Goal: Book appointment/travel/reservation

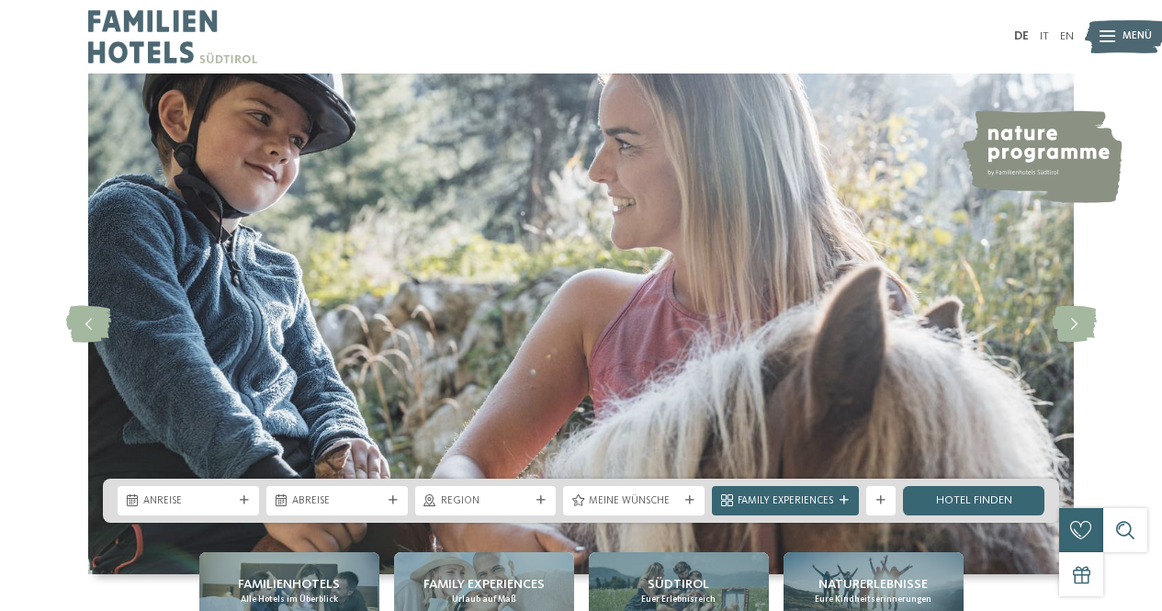
click at [1112, 29] on div at bounding box center [1108, 36] width 16 height 37
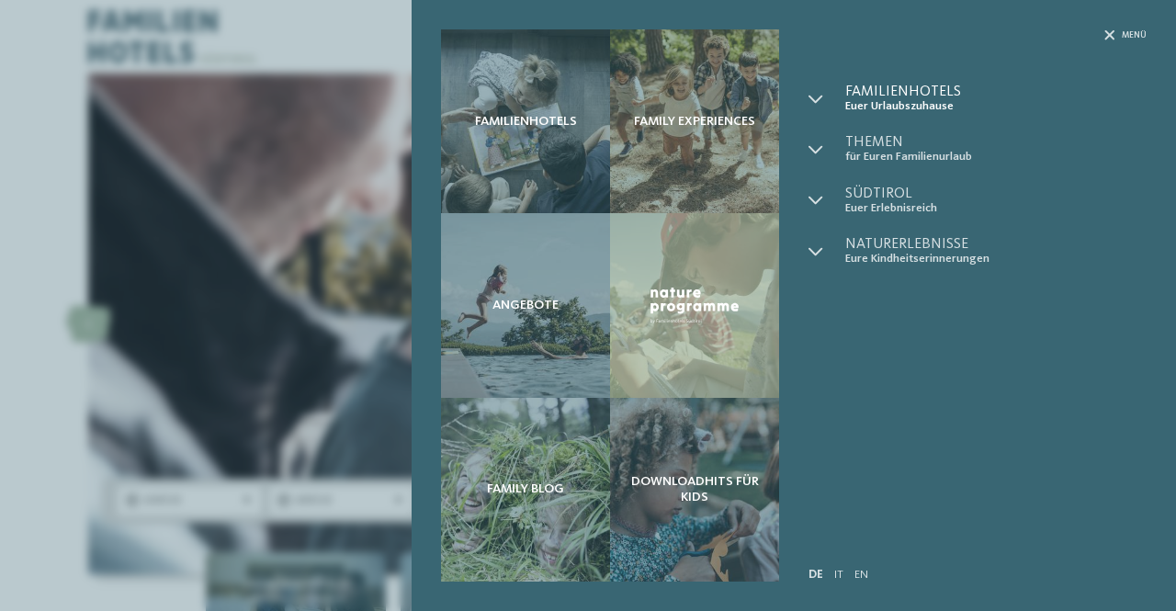
click at [884, 88] on span "Familienhotels" at bounding box center [995, 92] width 301 height 15
click at [823, 100] on div at bounding box center [827, 99] width 37 height 28
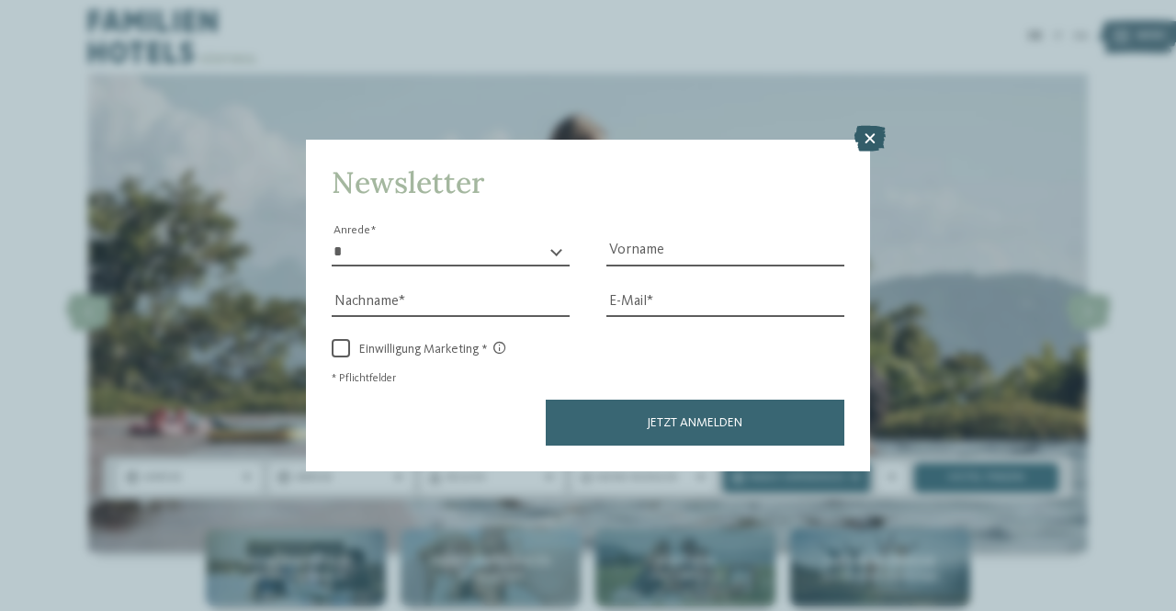
click at [865, 138] on icon at bounding box center [870, 139] width 31 height 26
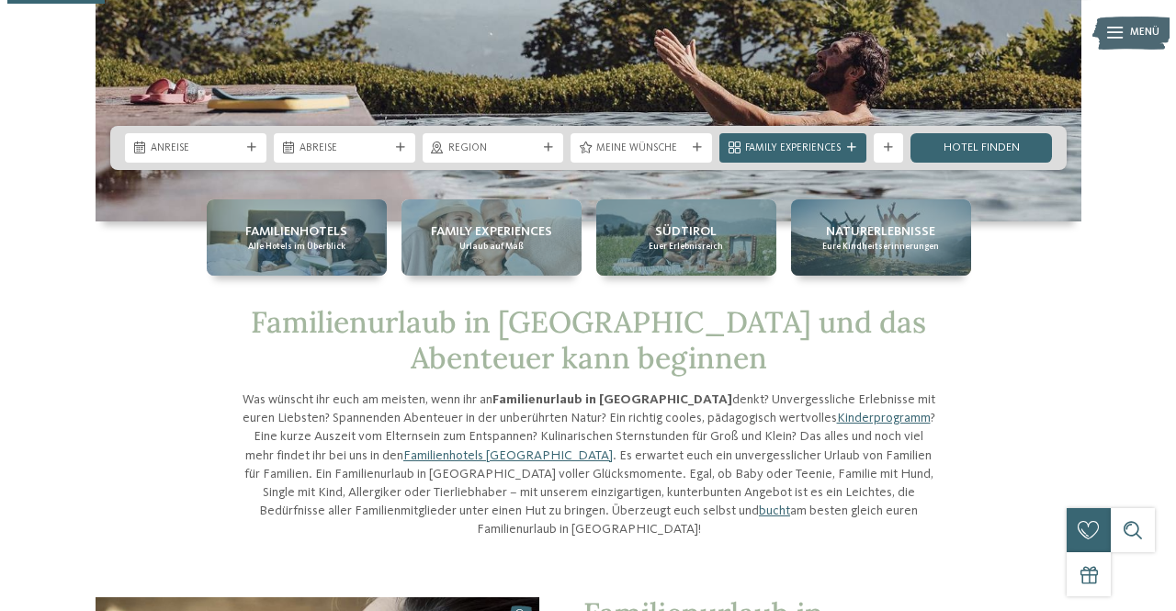
scroll to position [368, 0]
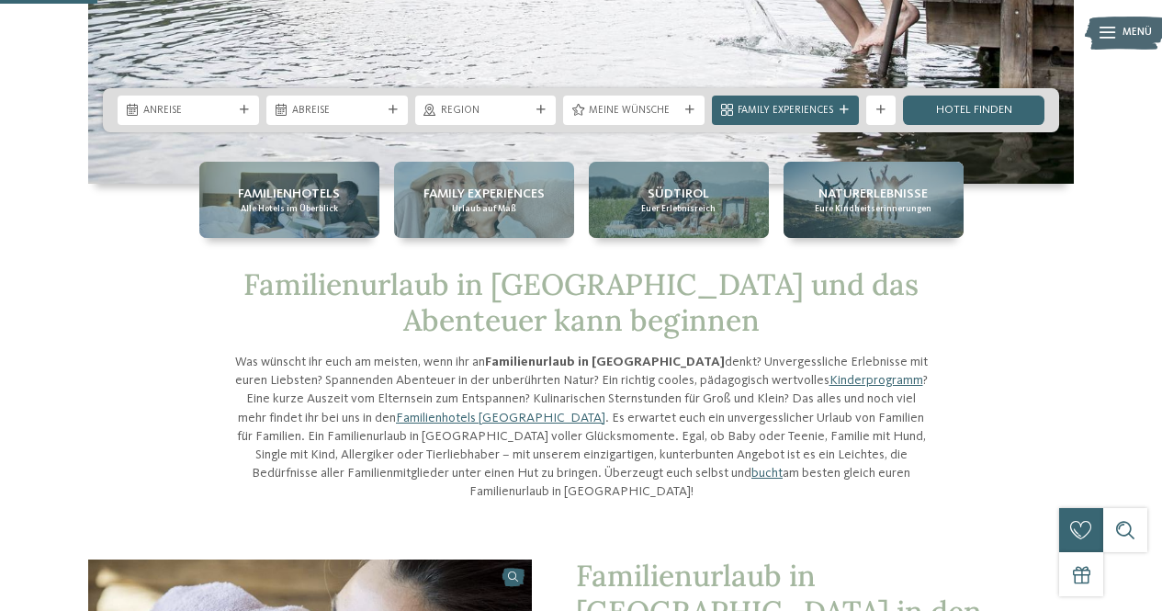
click at [1095, 28] on img at bounding box center [1125, 33] width 81 height 40
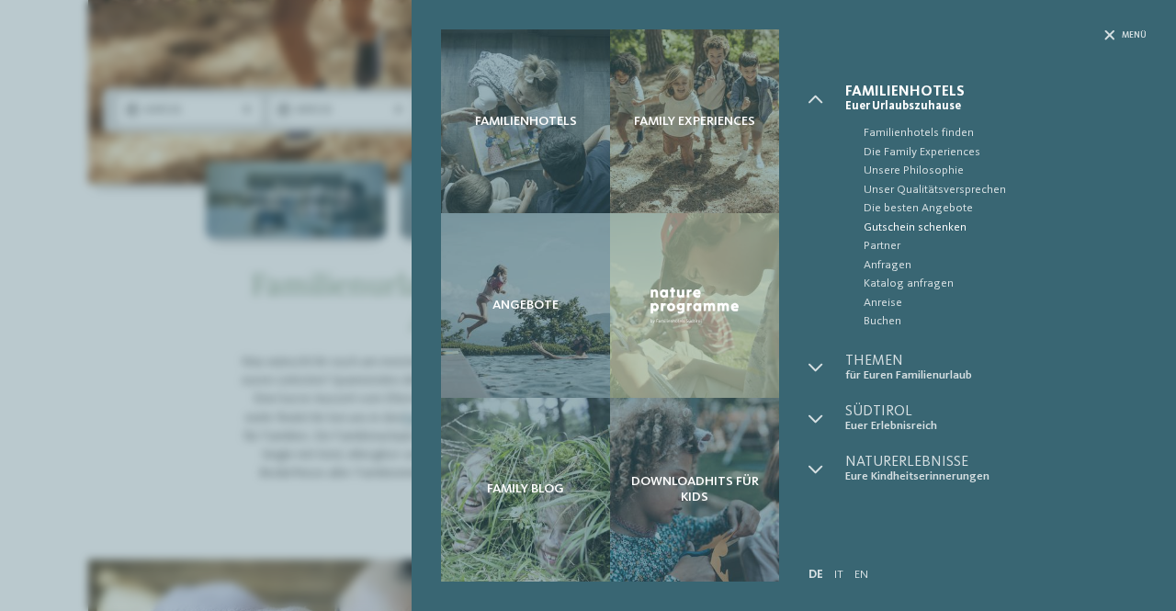
click at [913, 232] on span "Gutschein schenken" at bounding box center [1005, 228] width 283 height 18
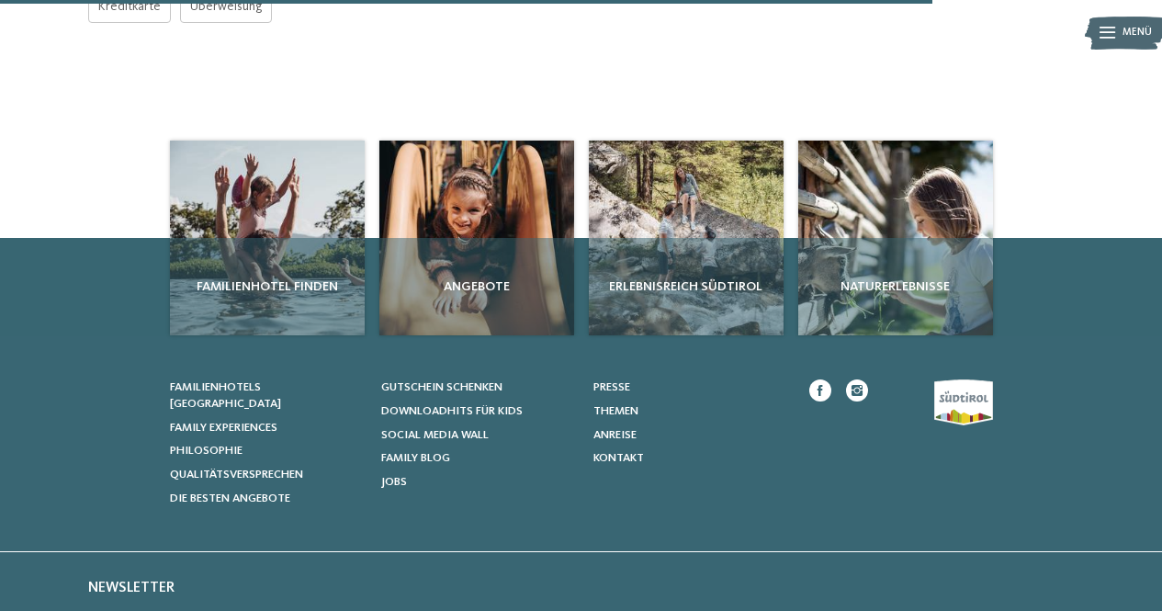
scroll to position [919, 0]
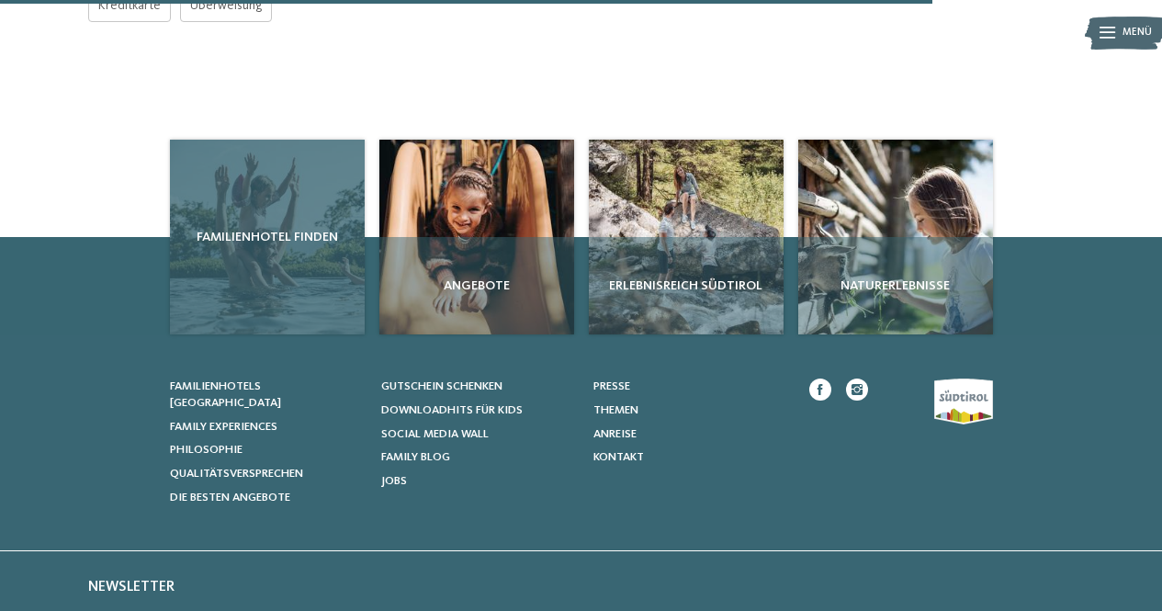
click at [305, 329] on div "Familienhotel finden" at bounding box center [267, 237] width 195 height 195
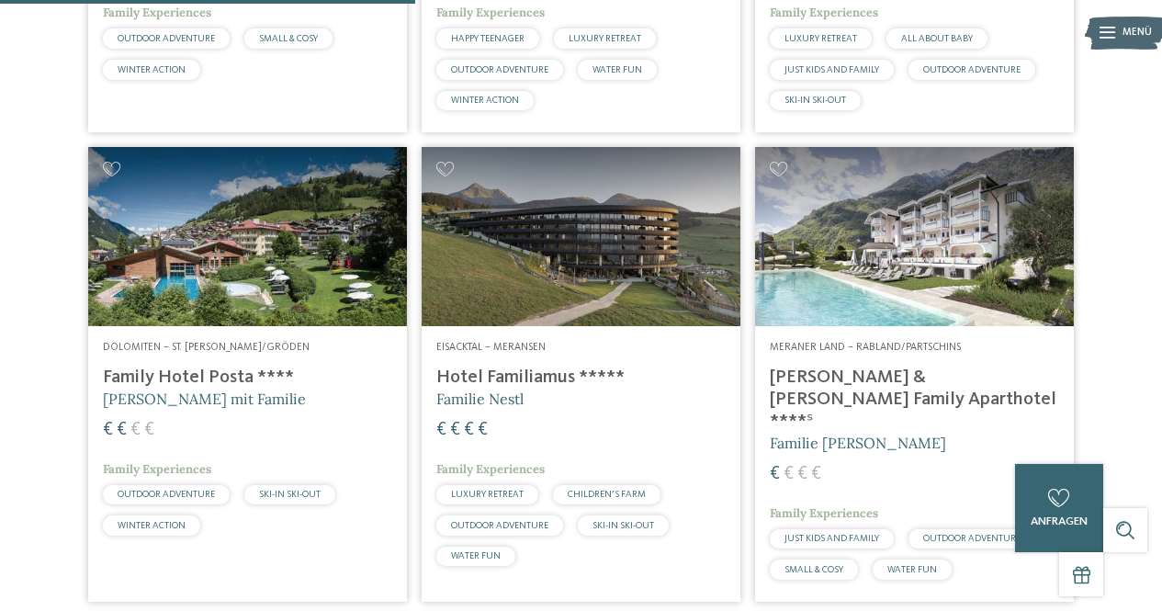
scroll to position [1746, 0]
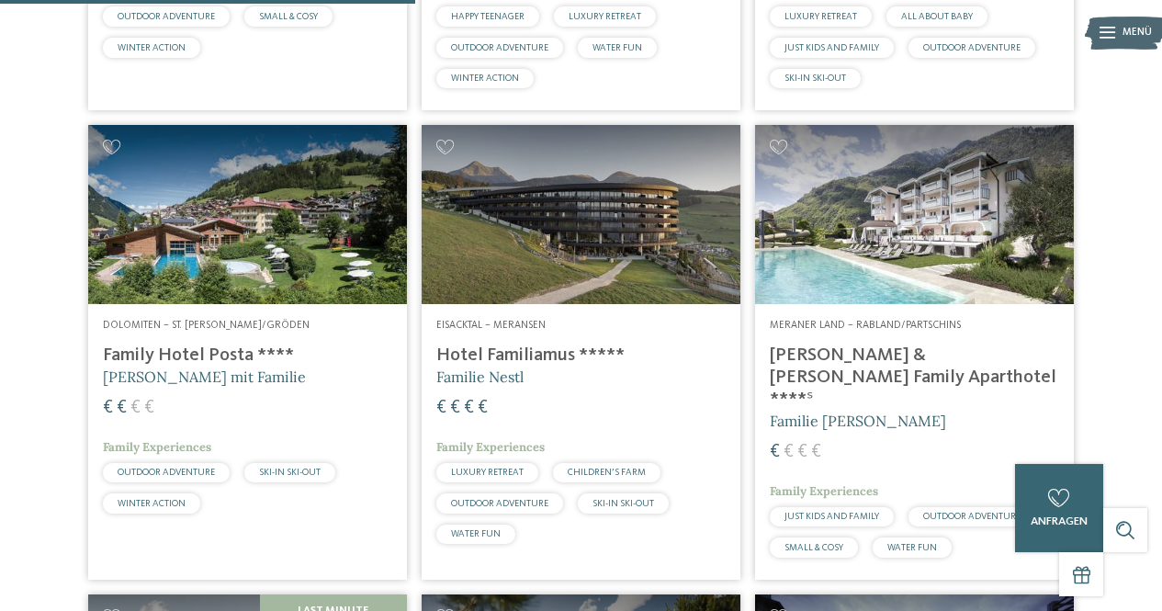
click at [675, 304] on img at bounding box center [581, 214] width 319 height 179
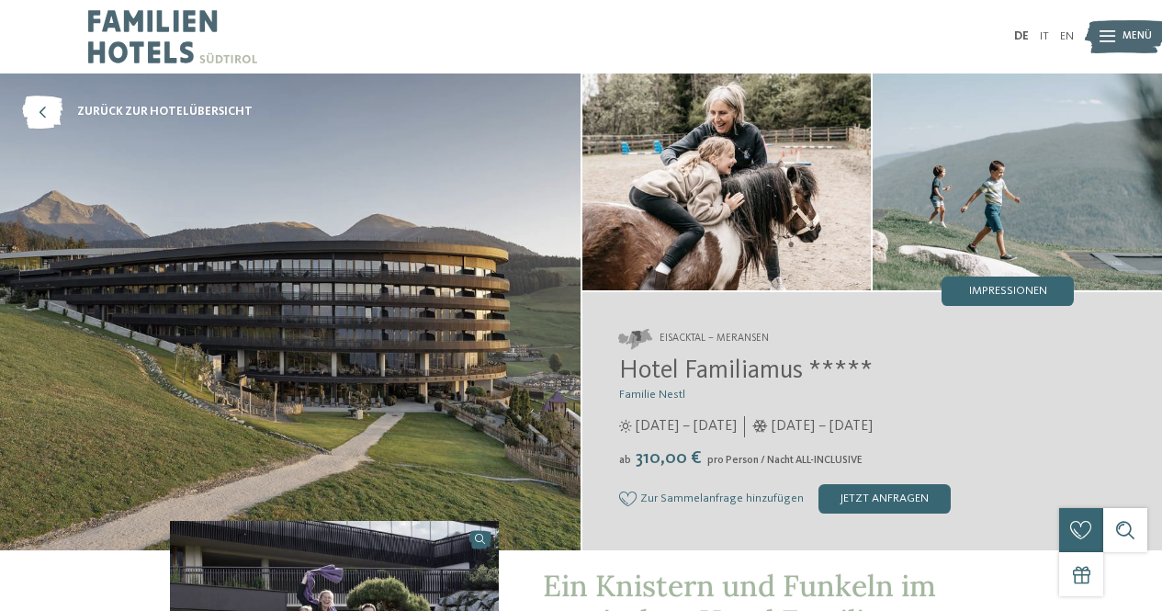
click at [175, 59] on img at bounding box center [172, 37] width 169 height 74
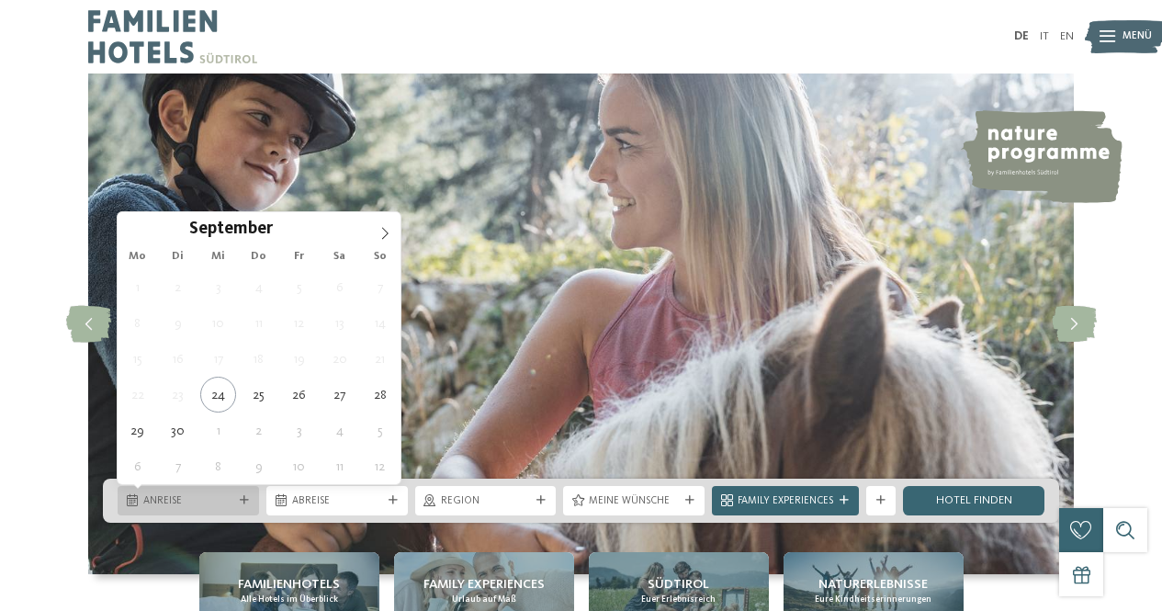
click at [253, 495] on div "Anreise" at bounding box center [189, 500] width 142 height 29
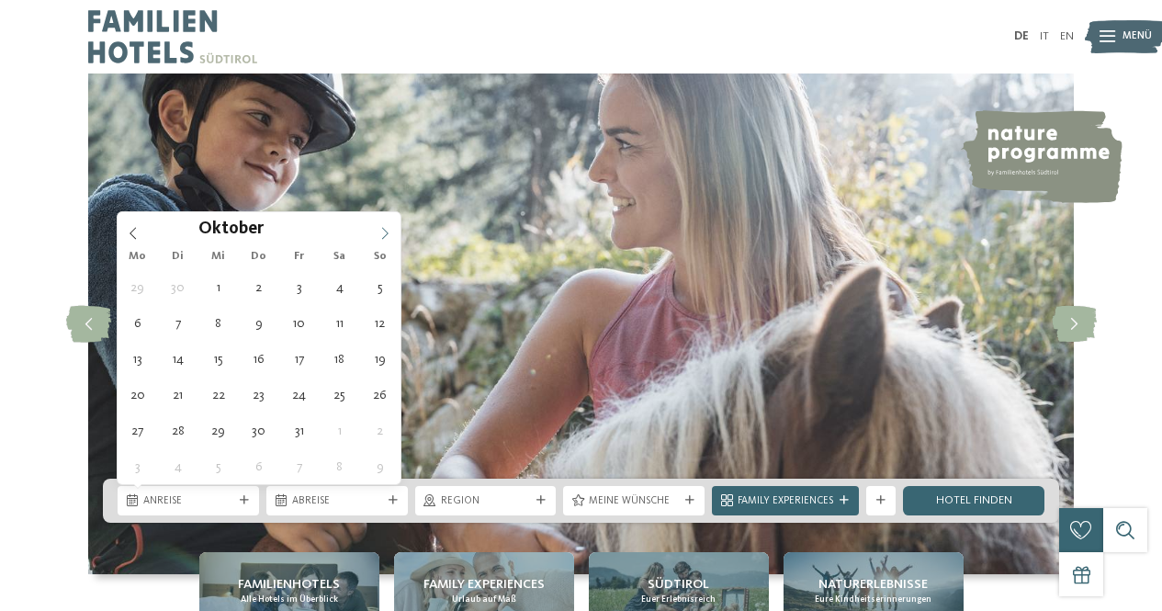
click at [386, 233] on icon at bounding box center [385, 233] width 13 height 13
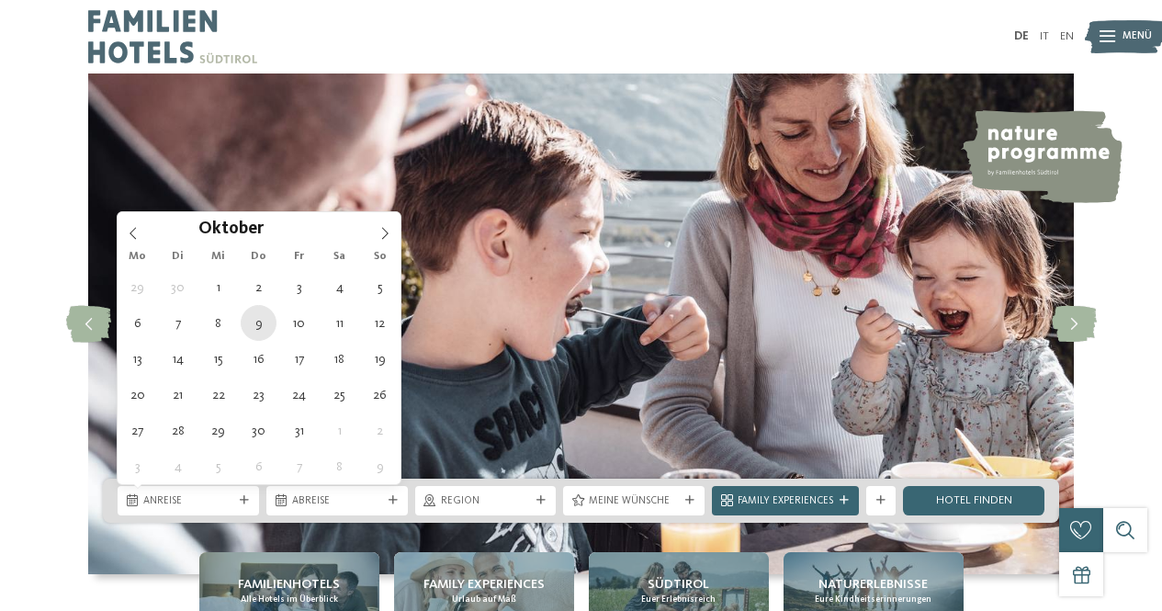
type div "09.10.2025"
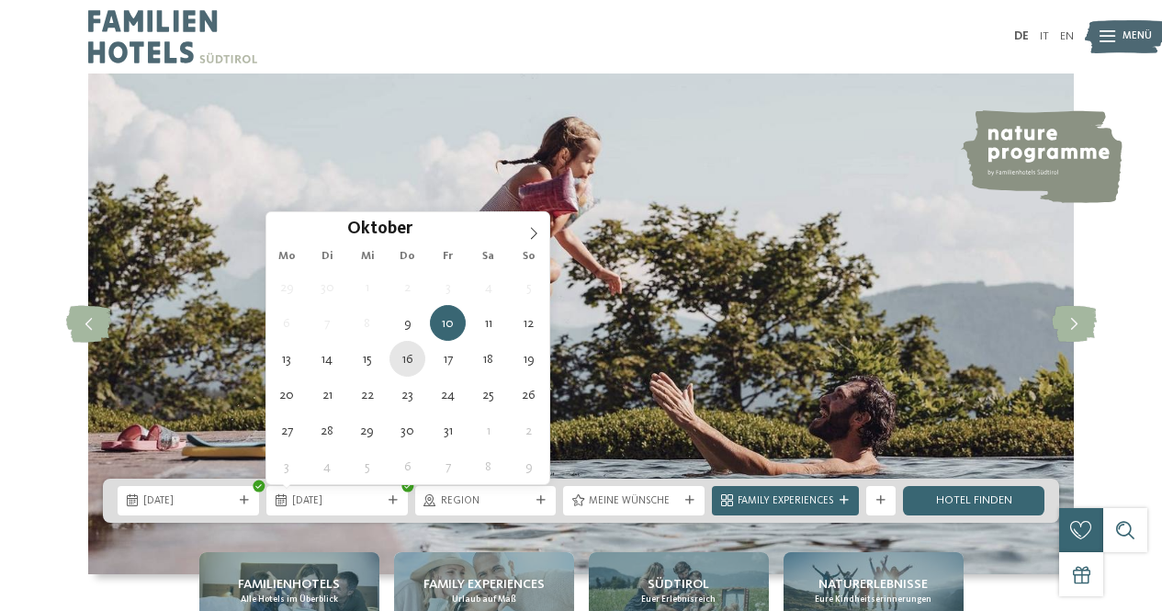
type div "16.10.2025"
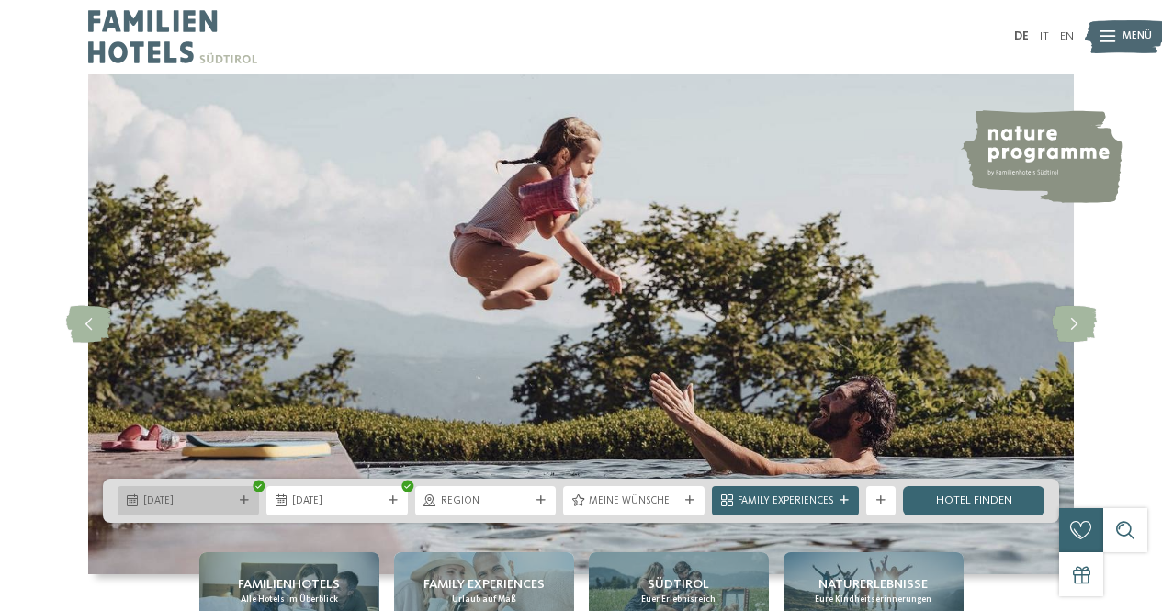
click at [241, 504] on icon at bounding box center [244, 500] width 9 height 9
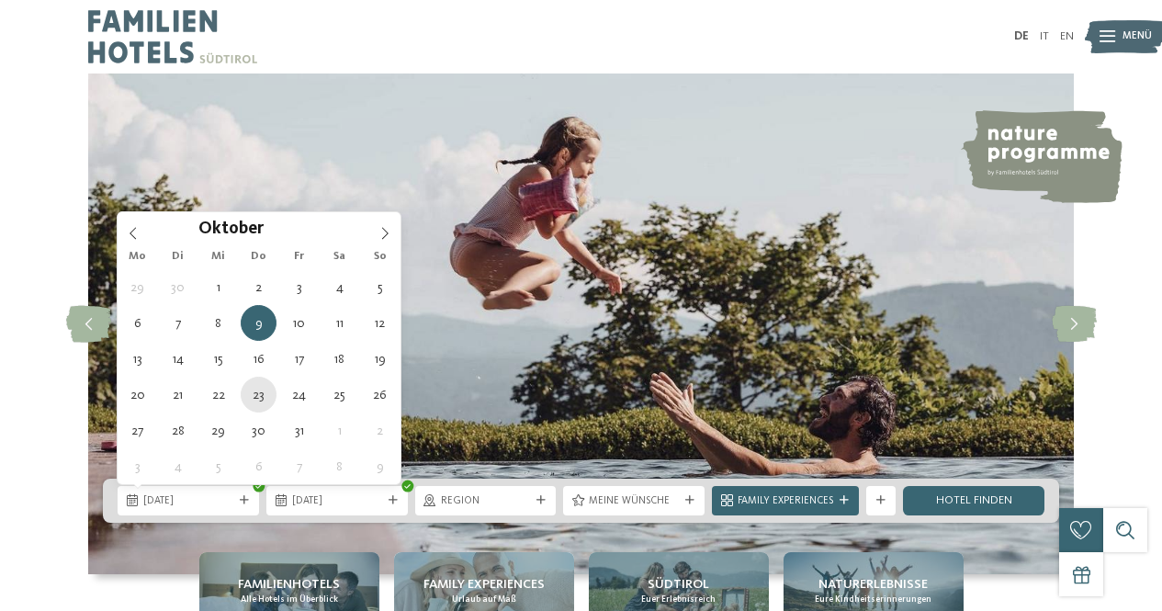
type div "23.10.2025"
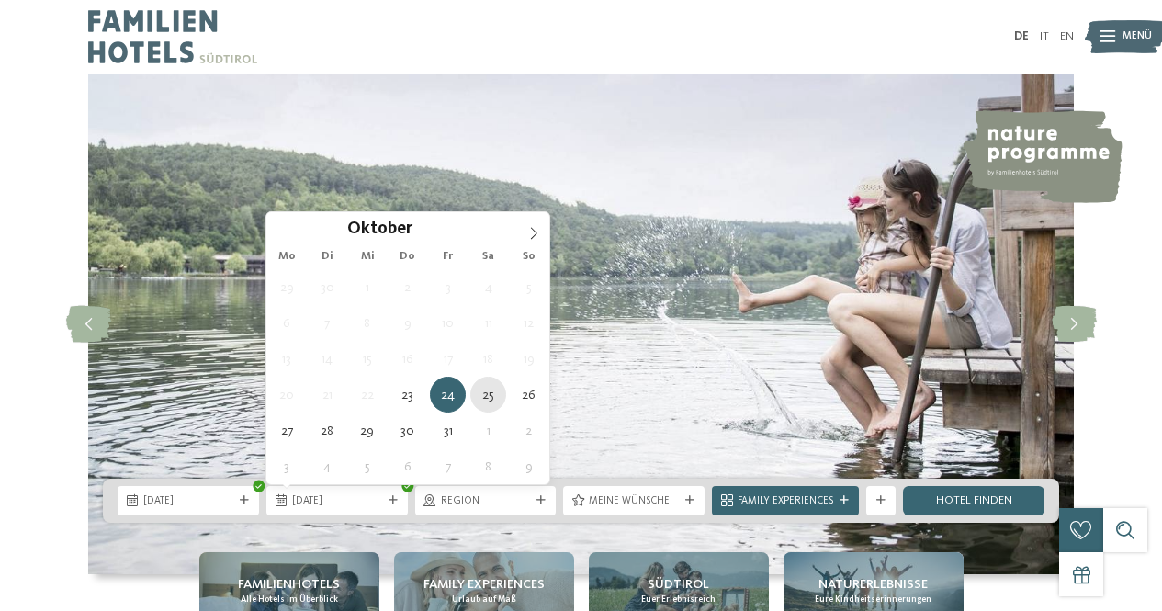
type div "25.10.2025"
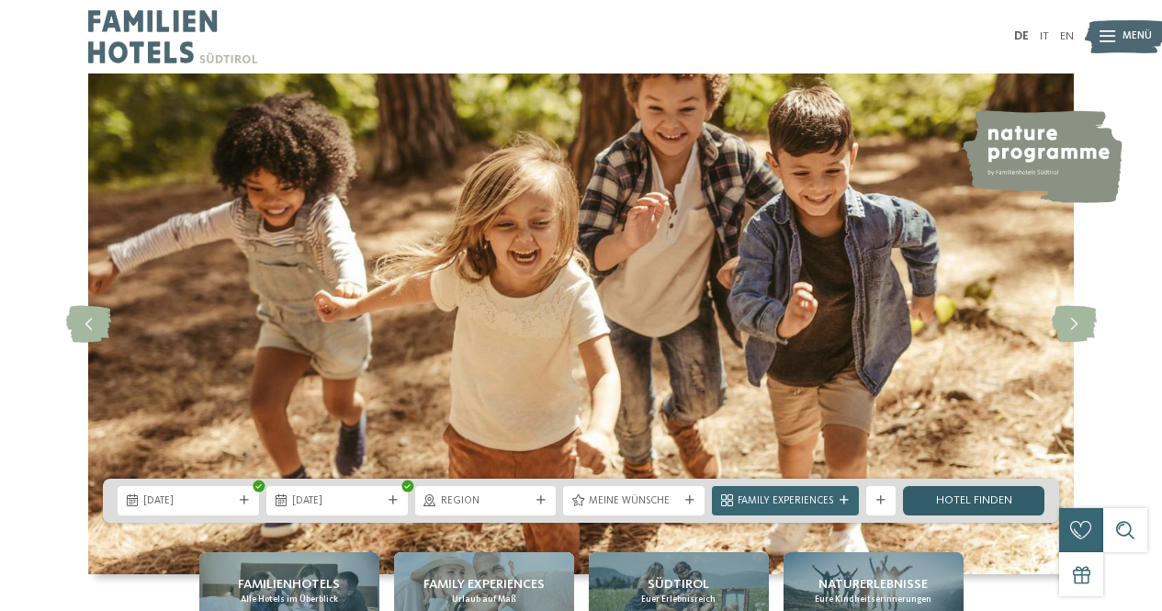
click at [969, 499] on link "Hotel finden" at bounding box center [974, 500] width 142 height 29
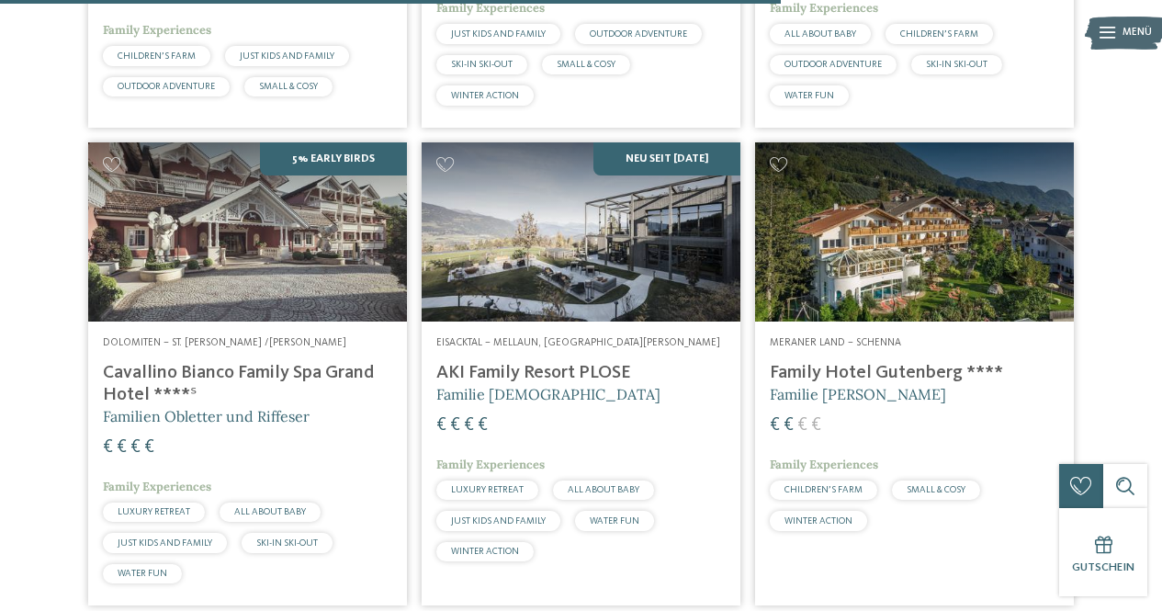
scroll to position [2751, 0]
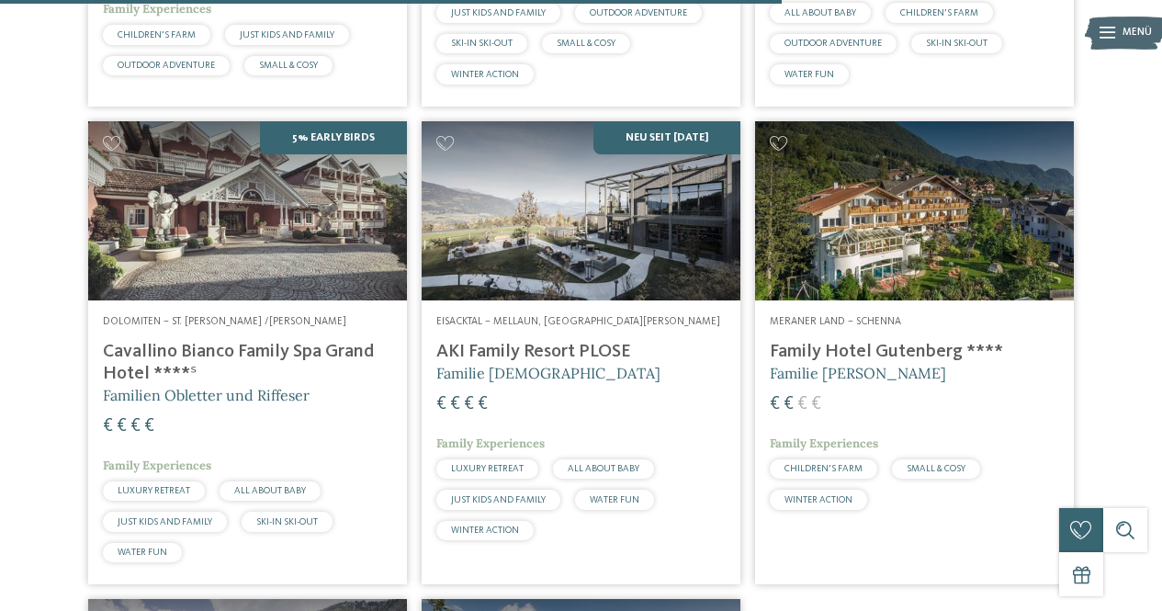
click at [479, 368] on div "Eisacktal – Mellaun, St. Andrä Brixen AKI Family Resort PLOSE Familie Sanoner €…" at bounding box center [581, 431] width 319 height 262
click at [473, 363] on h4 "AKI Family Resort PLOSE" at bounding box center [581, 352] width 289 height 22
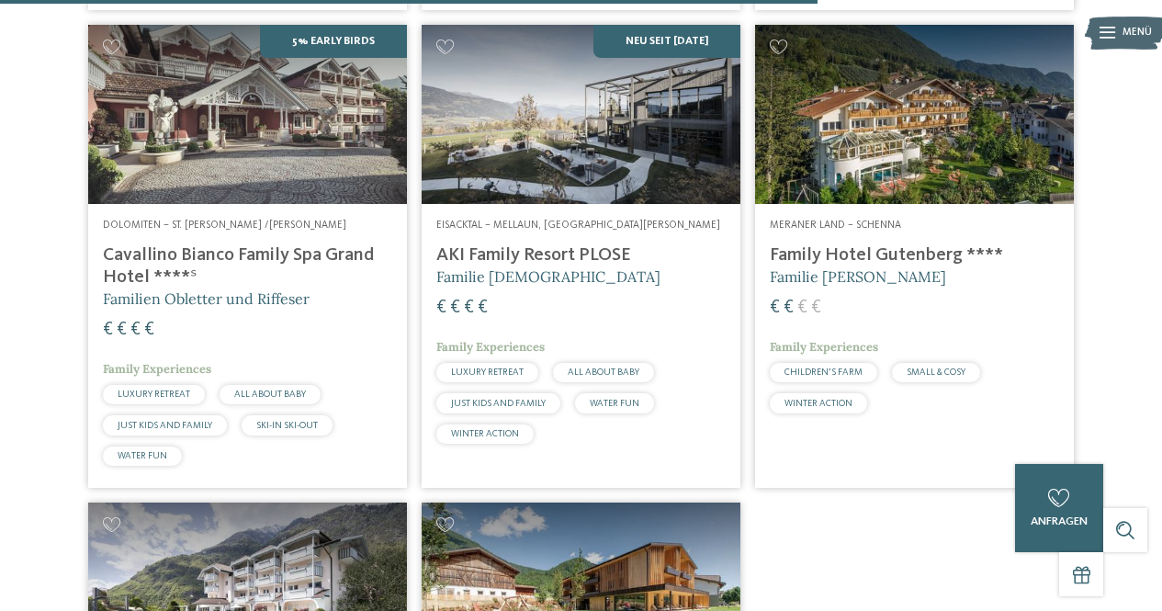
scroll to position [2935, 0]
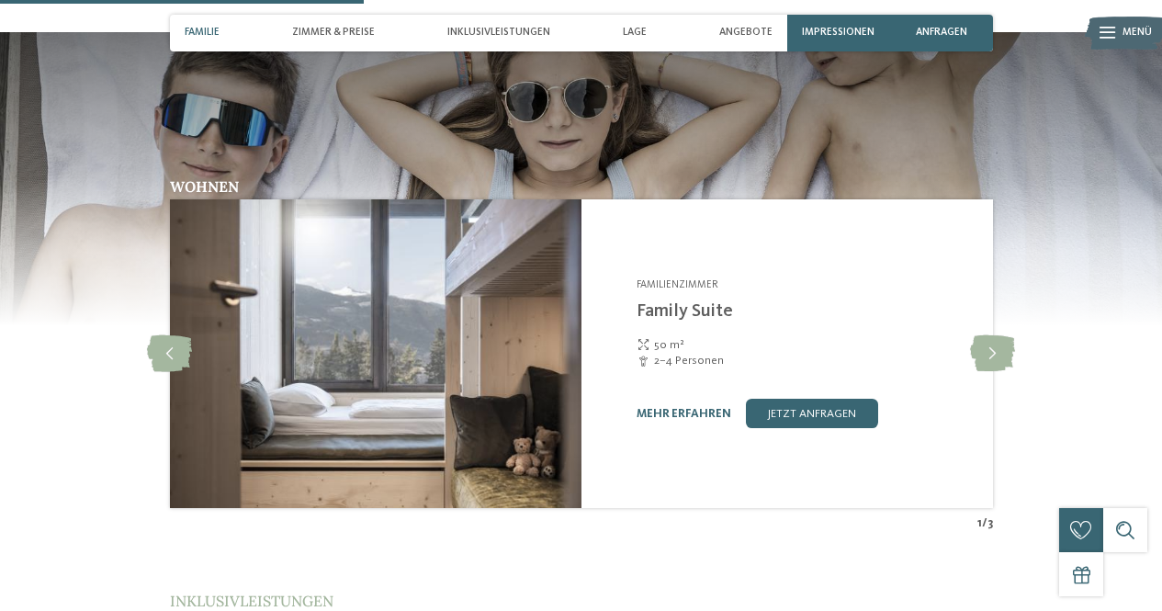
scroll to position [1654, 0]
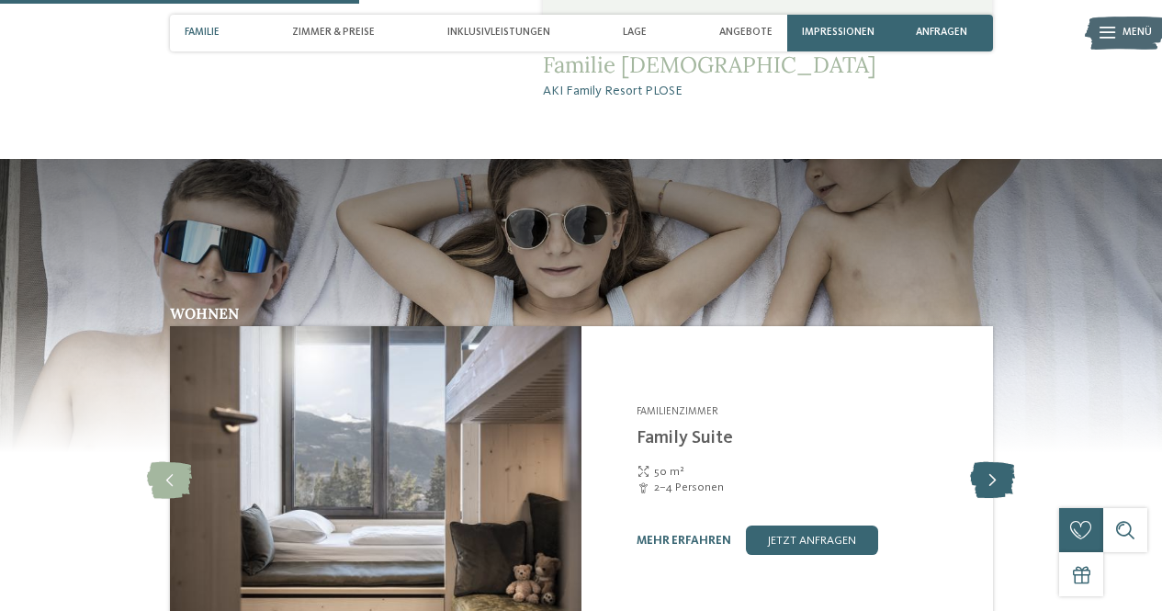
click at [980, 462] on icon at bounding box center [992, 480] width 45 height 37
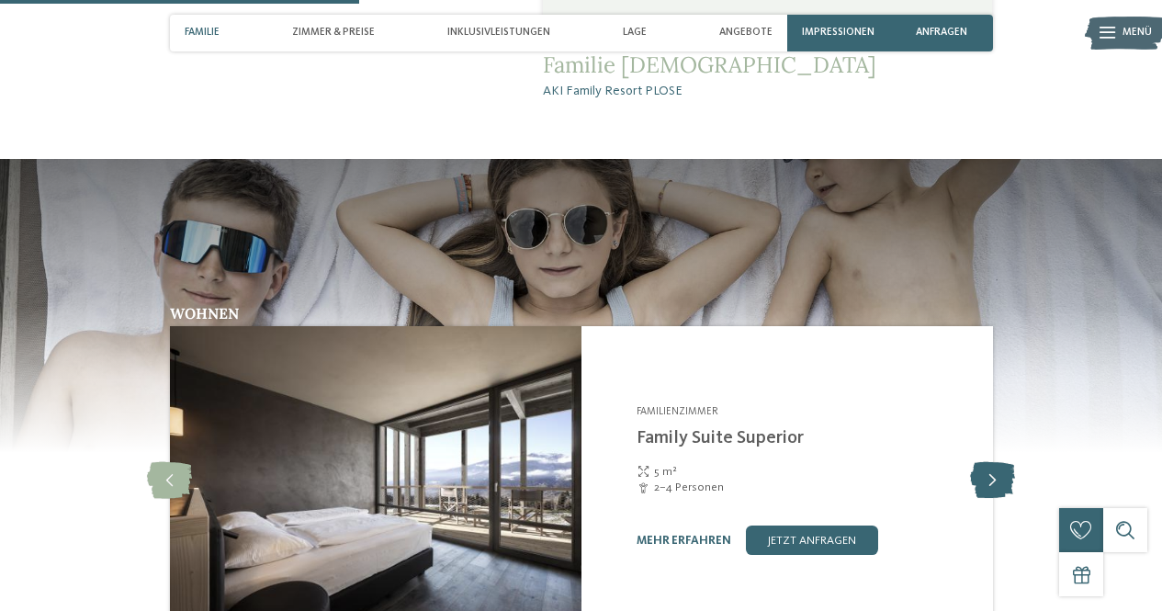
click at [980, 462] on icon at bounding box center [992, 480] width 45 height 37
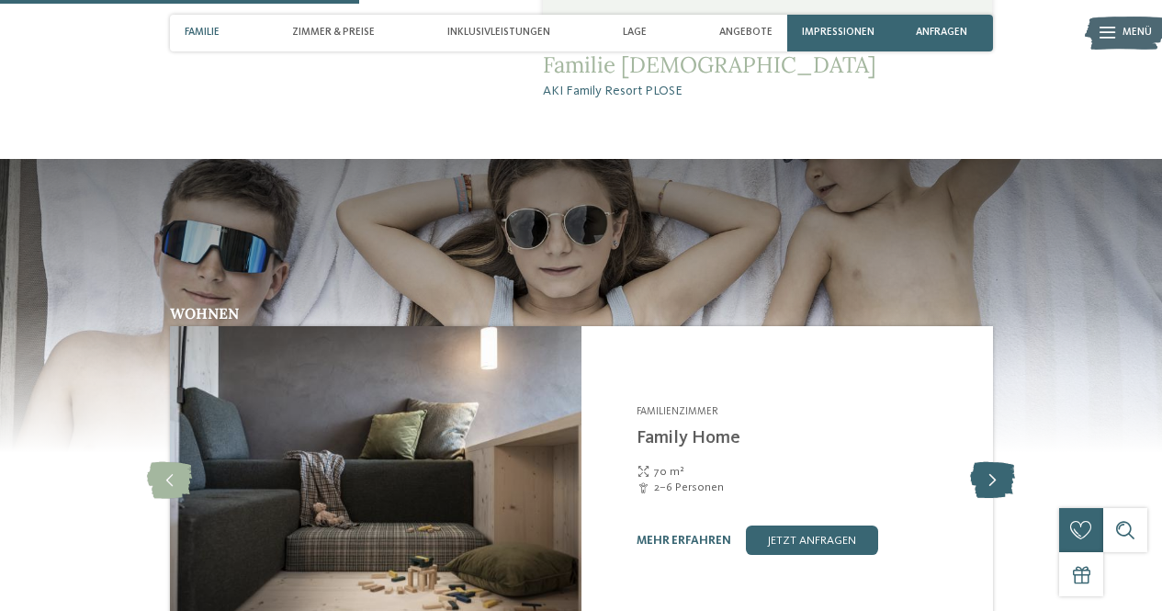
click at [980, 462] on icon at bounding box center [992, 480] width 45 height 37
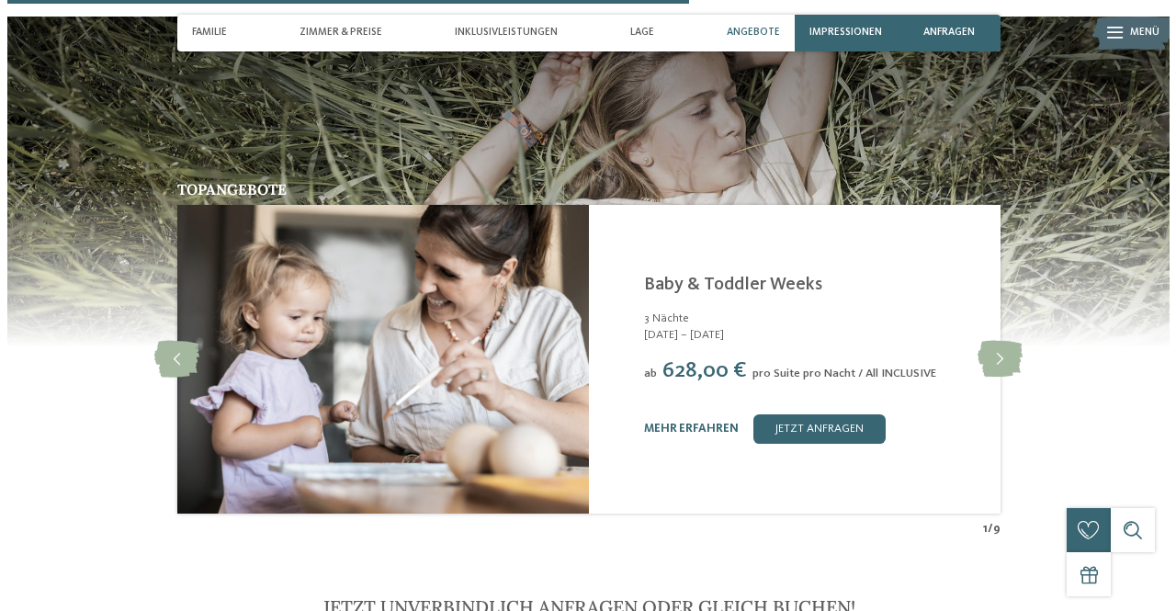
scroll to position [3216, 0]
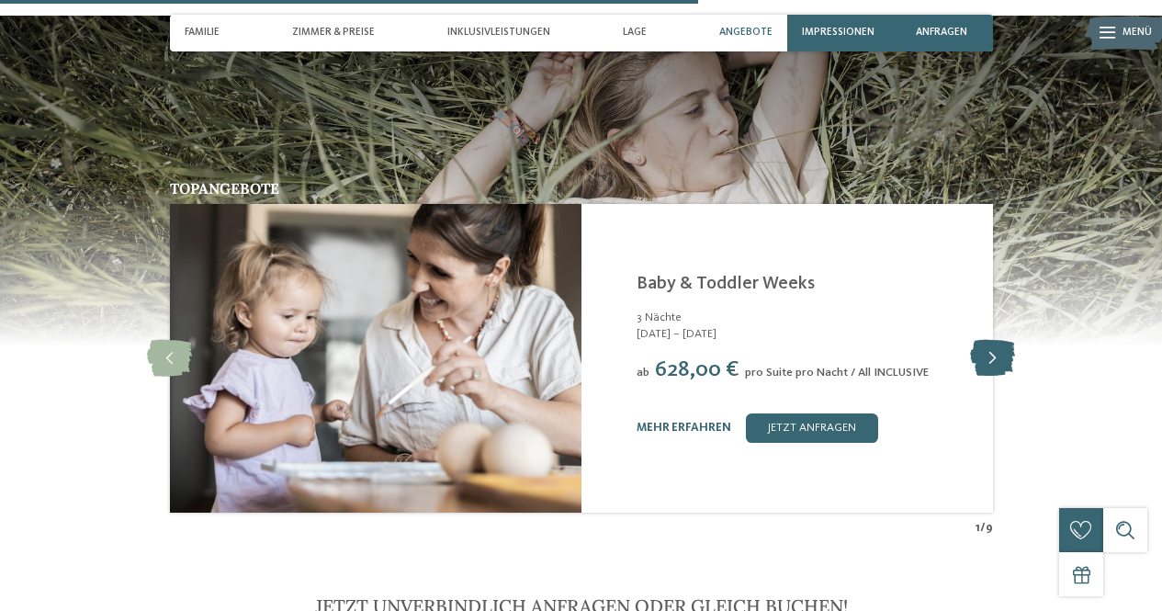
click at [992, 340] on icon at bounding box center [992, 358] width 45 height 37
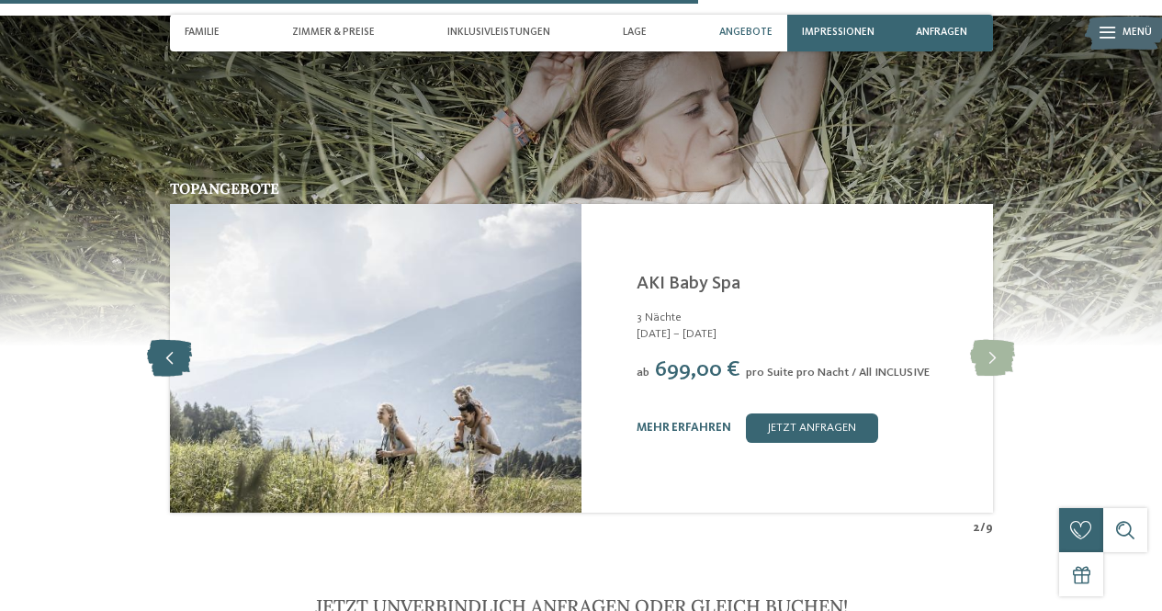
click at [157, 340] on icon at bounding box center [169, 358] width 45 height 37
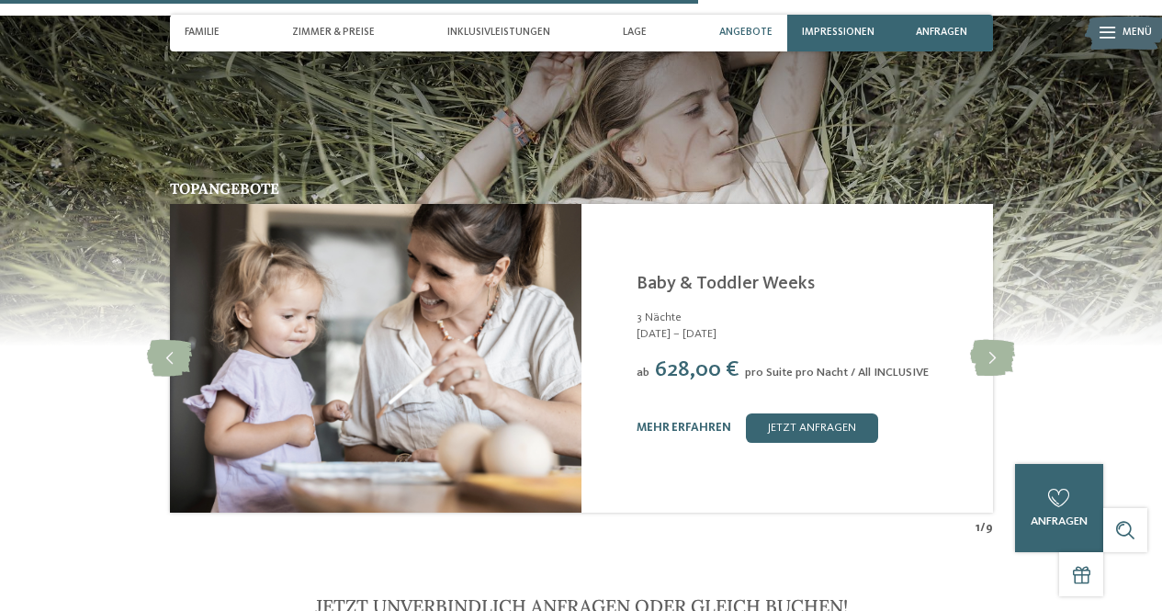
click at [381, 314] on img at bounding box center [375, 358] width 412 height 309
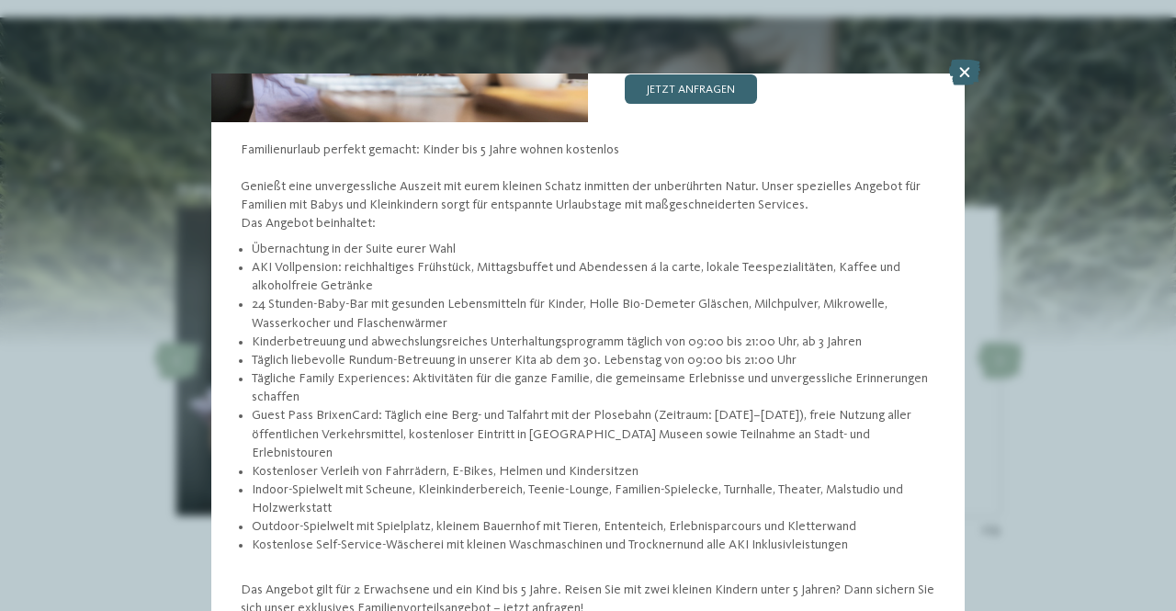
scroll to position [255, 0]
